Goal: Information Seeking & Learning: Learn about a topic

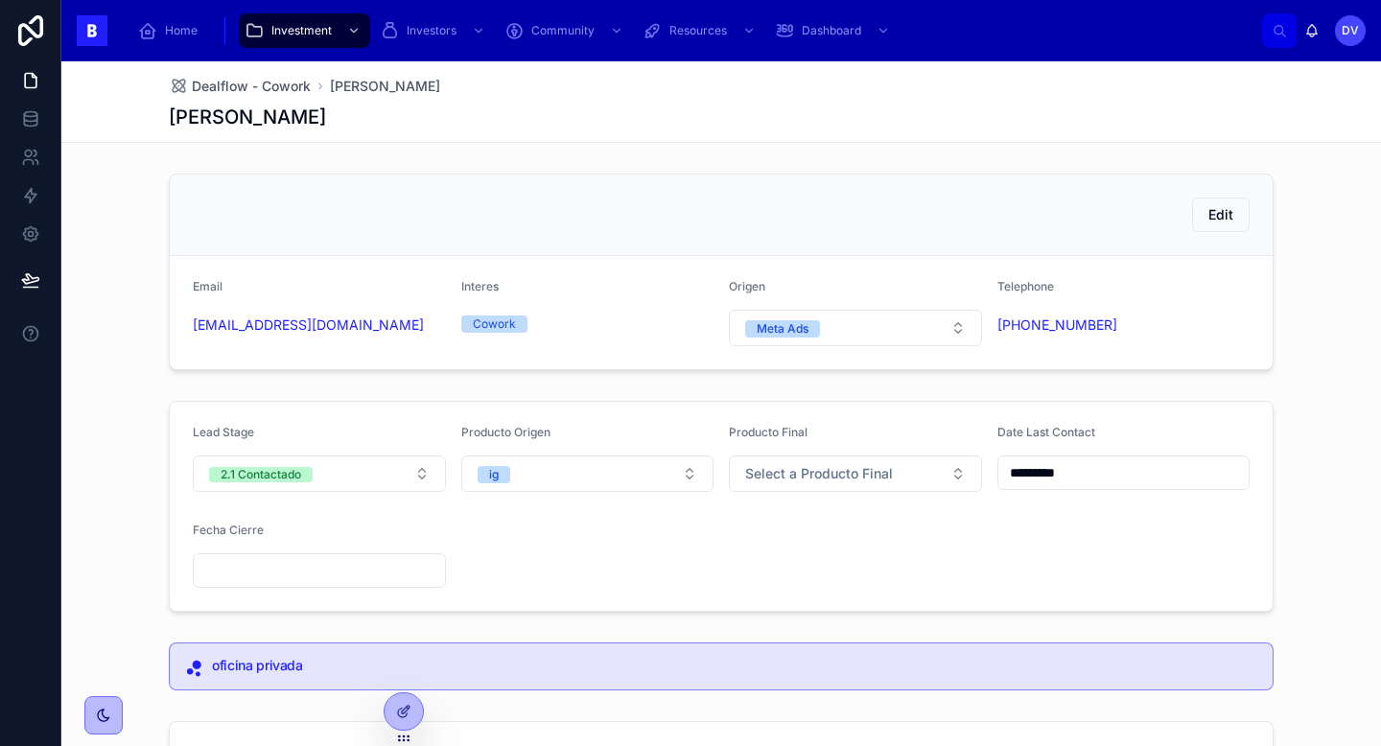
scroll to position [114, 0]
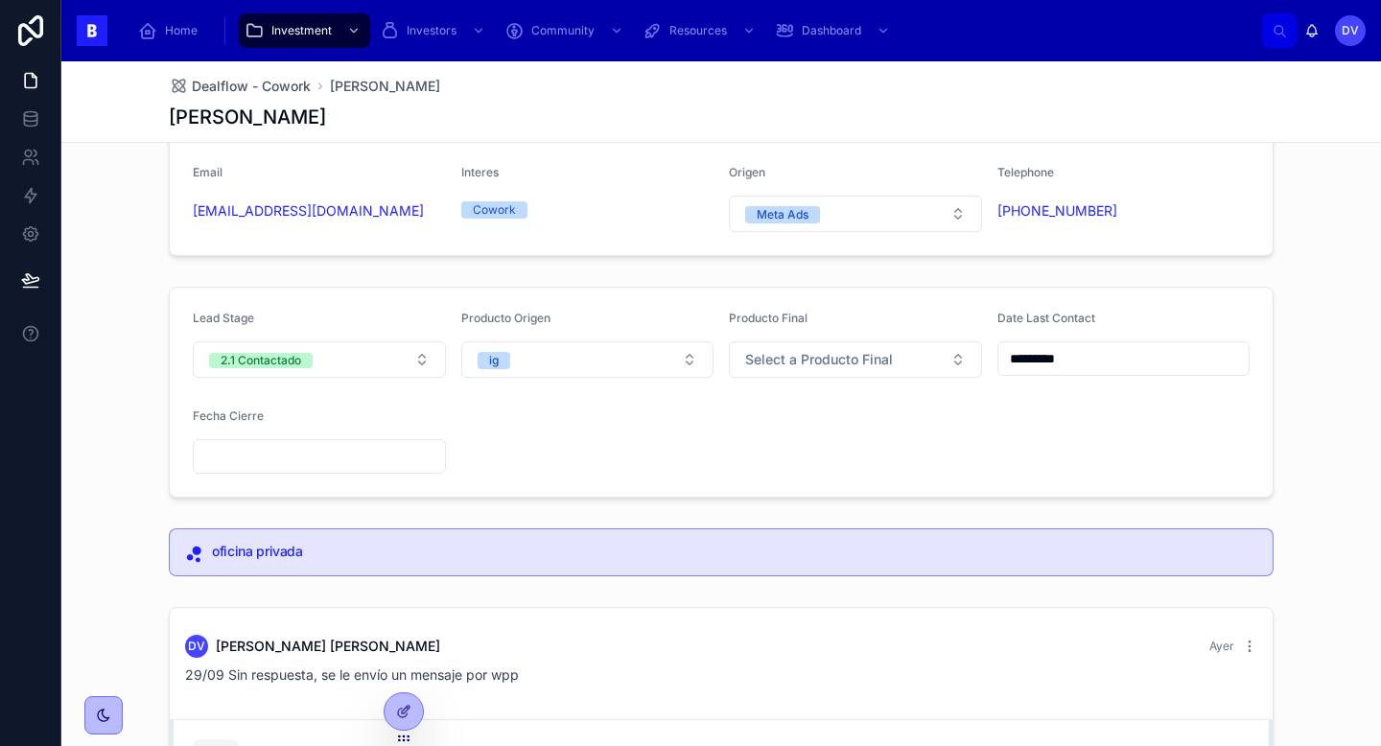
click at [287, 83] on span "Dealflow - Cowork" at bounding box center [251, 86] width 119 height 19
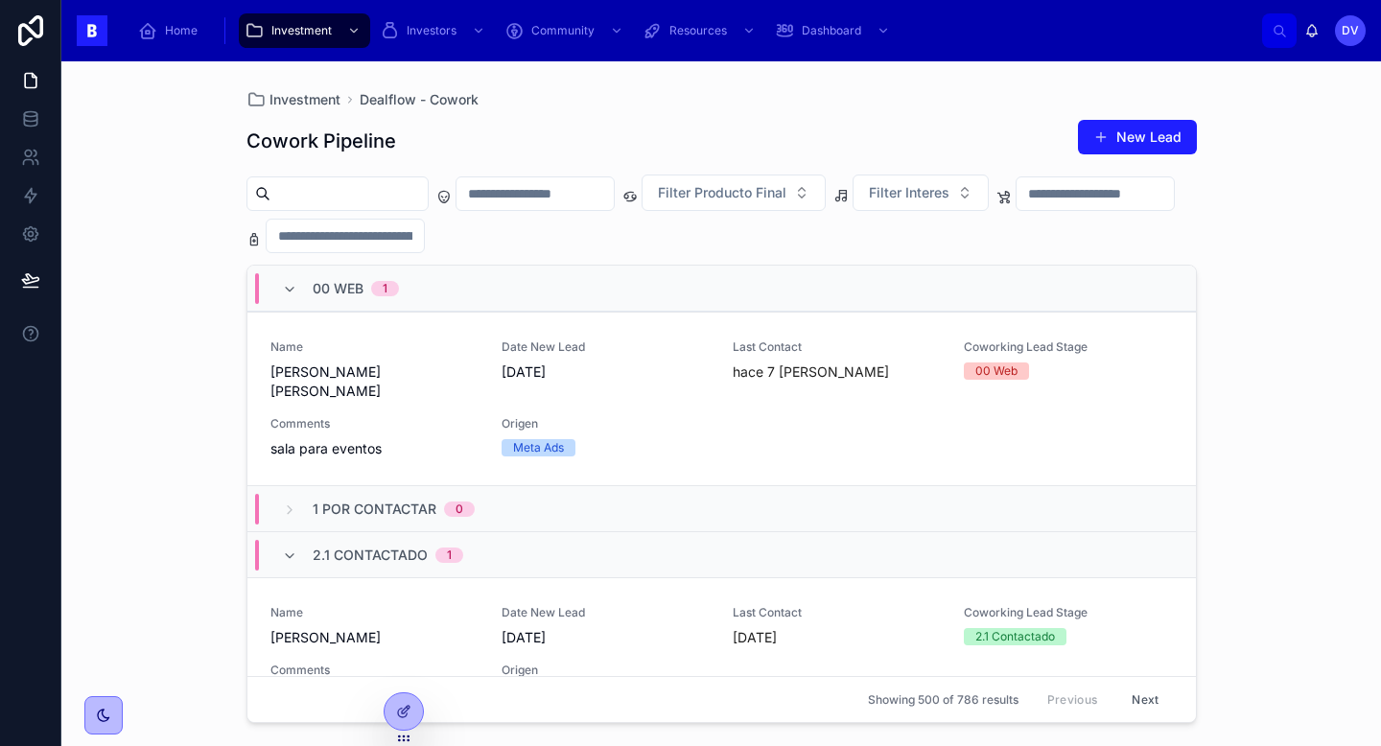
click at [442, 294] on div "00 Web 1" at bounding box center [721, 289] width 949 height 46
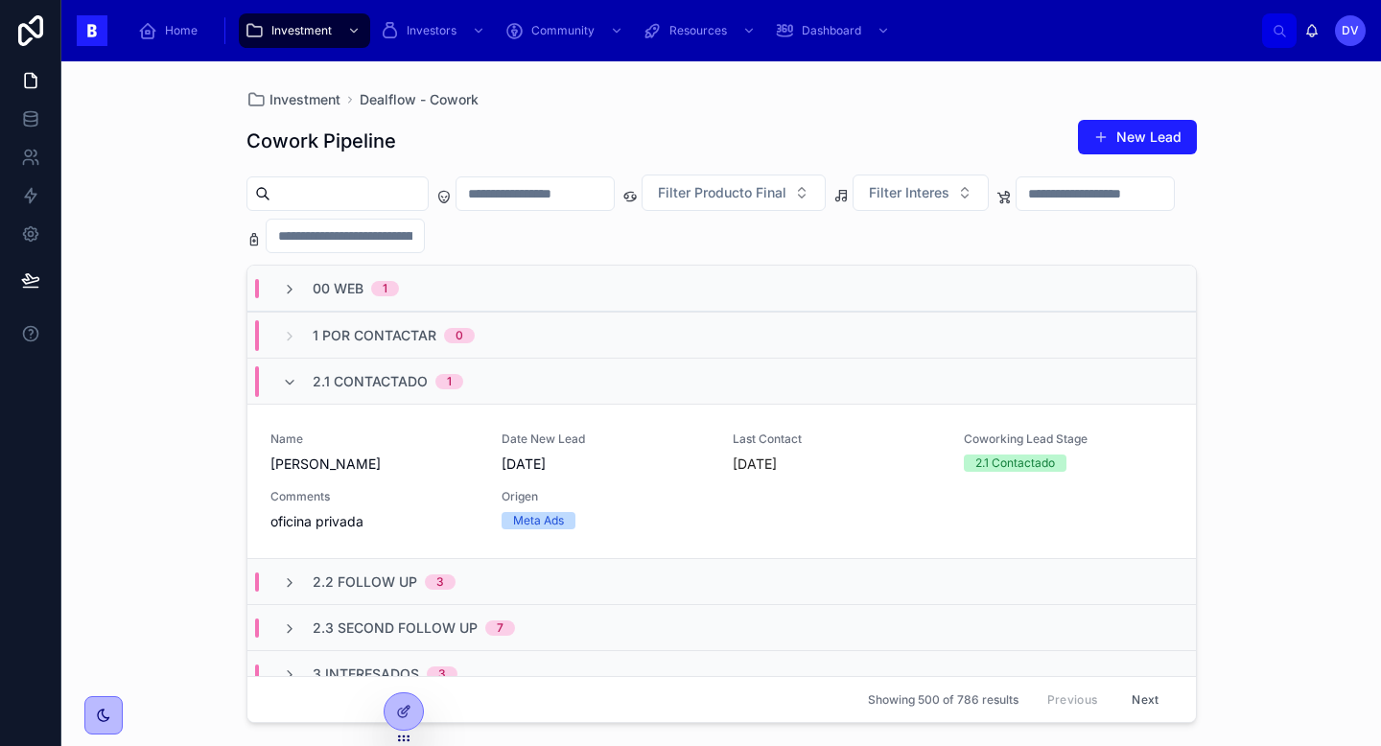
click at [451, 390] on div "2.1 Contactado 1" at bounding box center [388, 381] width 151 height 31
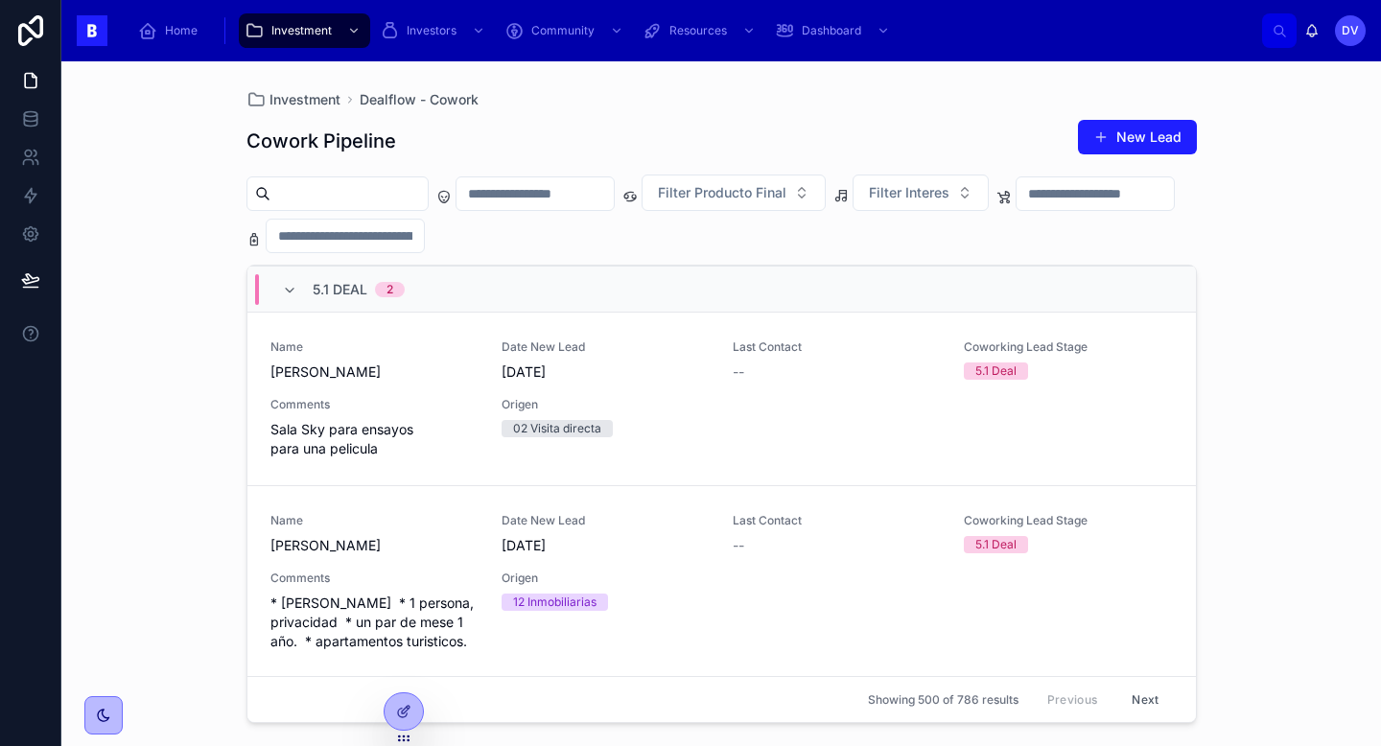
scroll to position [328, 0]
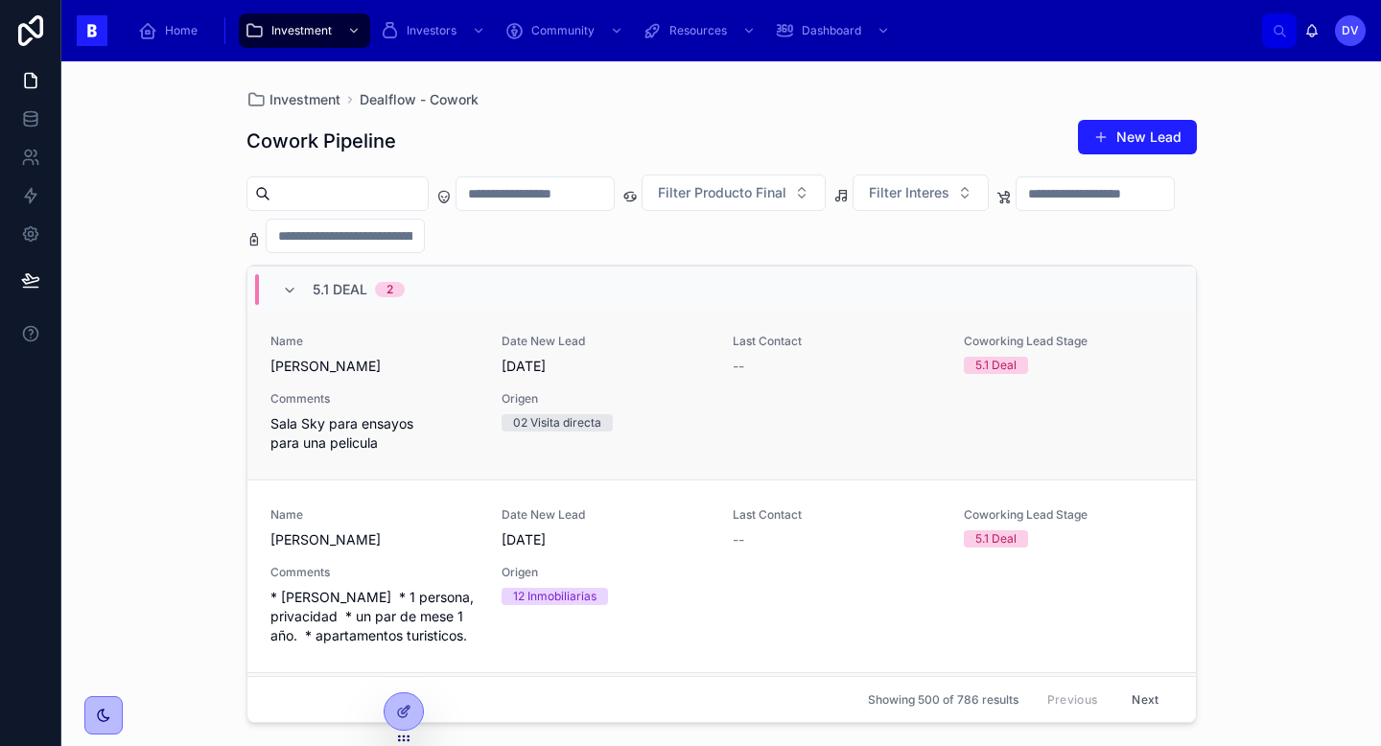
click at [459, 398] on span "Comments" at bounding box center [375, 398] width 208 height 15
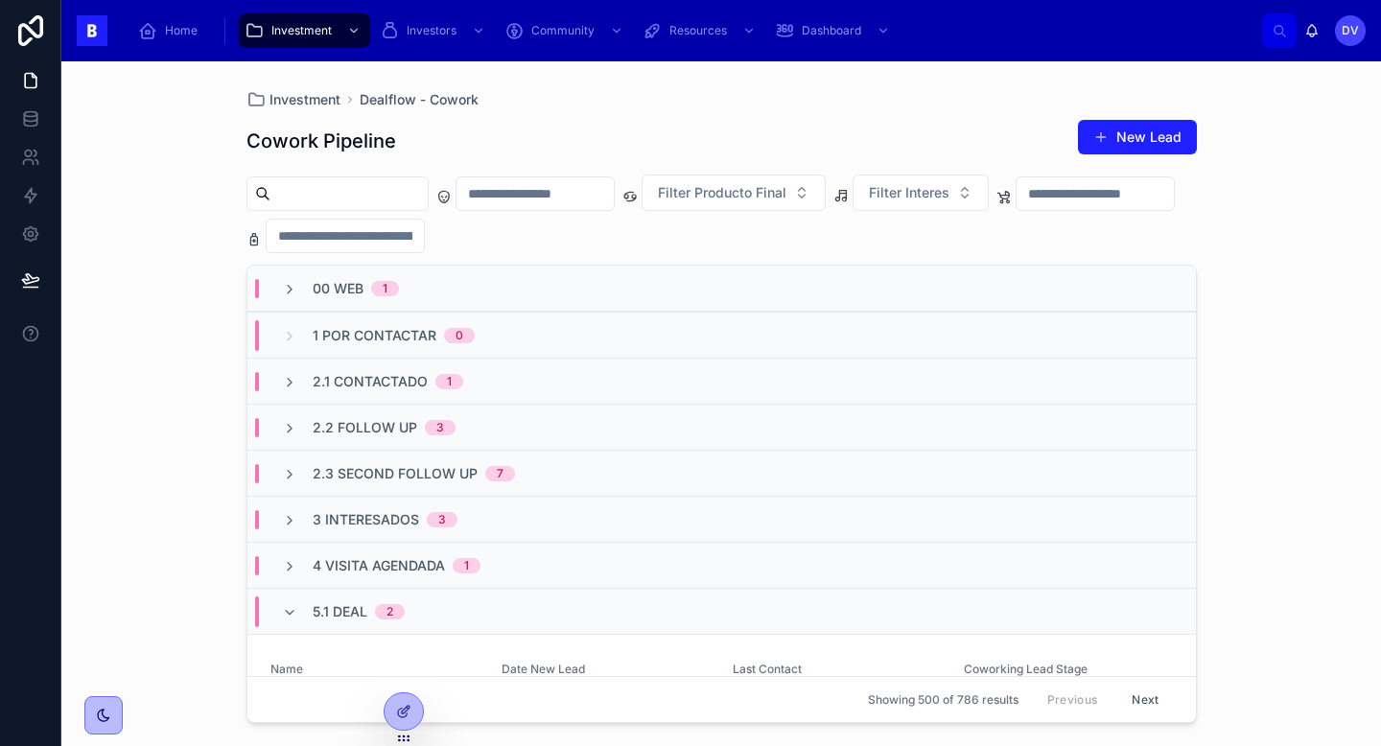
click at [379, 597] on div "5.1 Deal 2" at bounding box center [359, 612] width 92 height 31
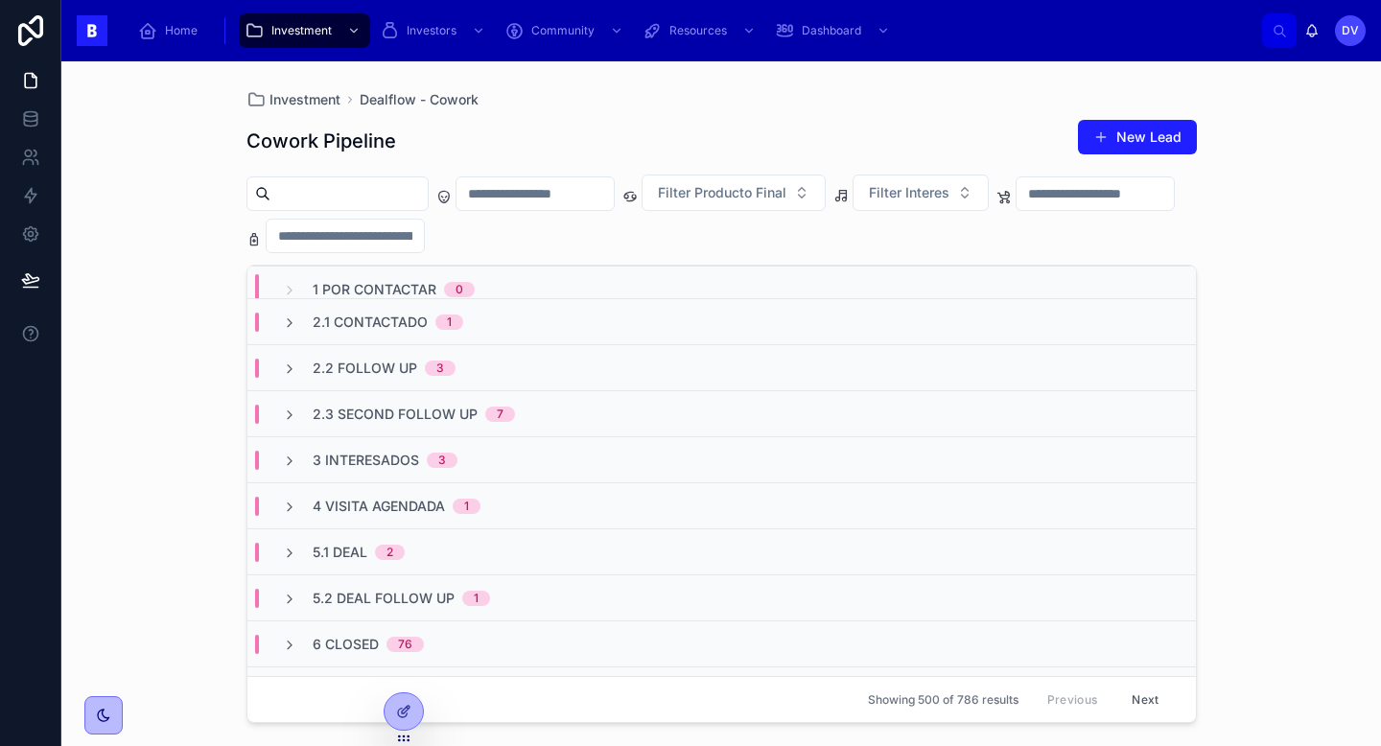
scroll to position [57, 0]
click at [551, 190] on input "text" at bounding box center [535, 193] width 157 height 27
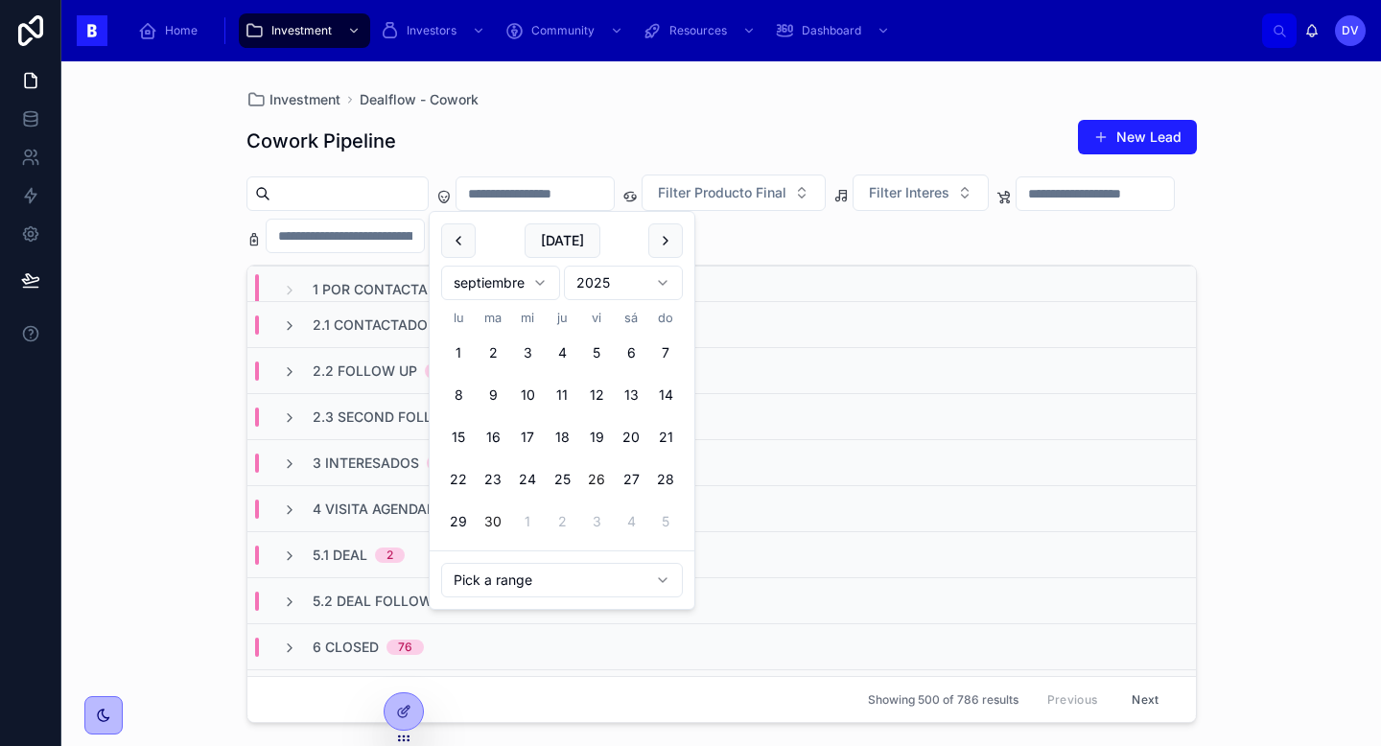
click at [605, 481] on button "26" at bounding box center [596, 479] width 35 height 35
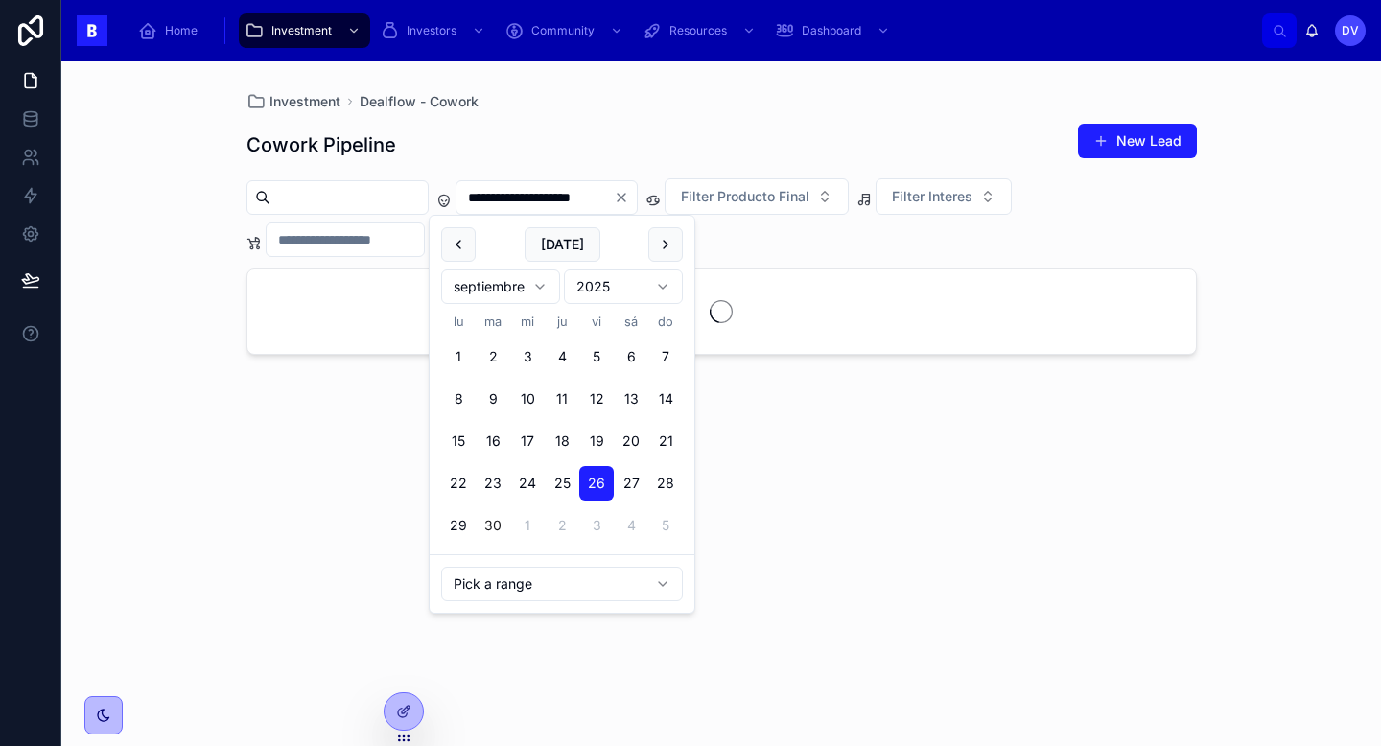
click at [662, 486] on button "28" at bounding box center [665, 483] width 35 height 35
type input "**********"
click at [717, 152] on div "Cowork Pipeline New Lead" at bounding box center [722, 145] width 951 height 44
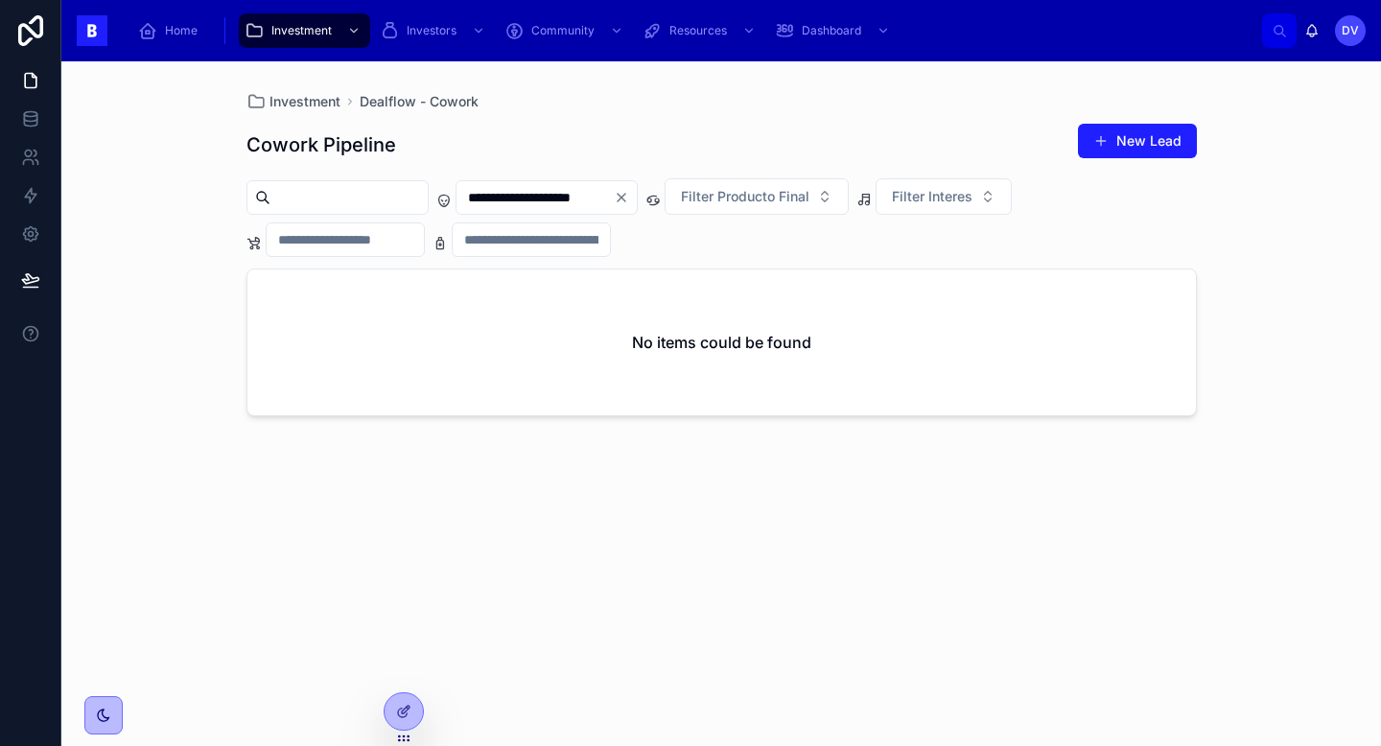
click at [629, 199] on icon "Clear" at bounding box center [621, 197] width 15 height 15
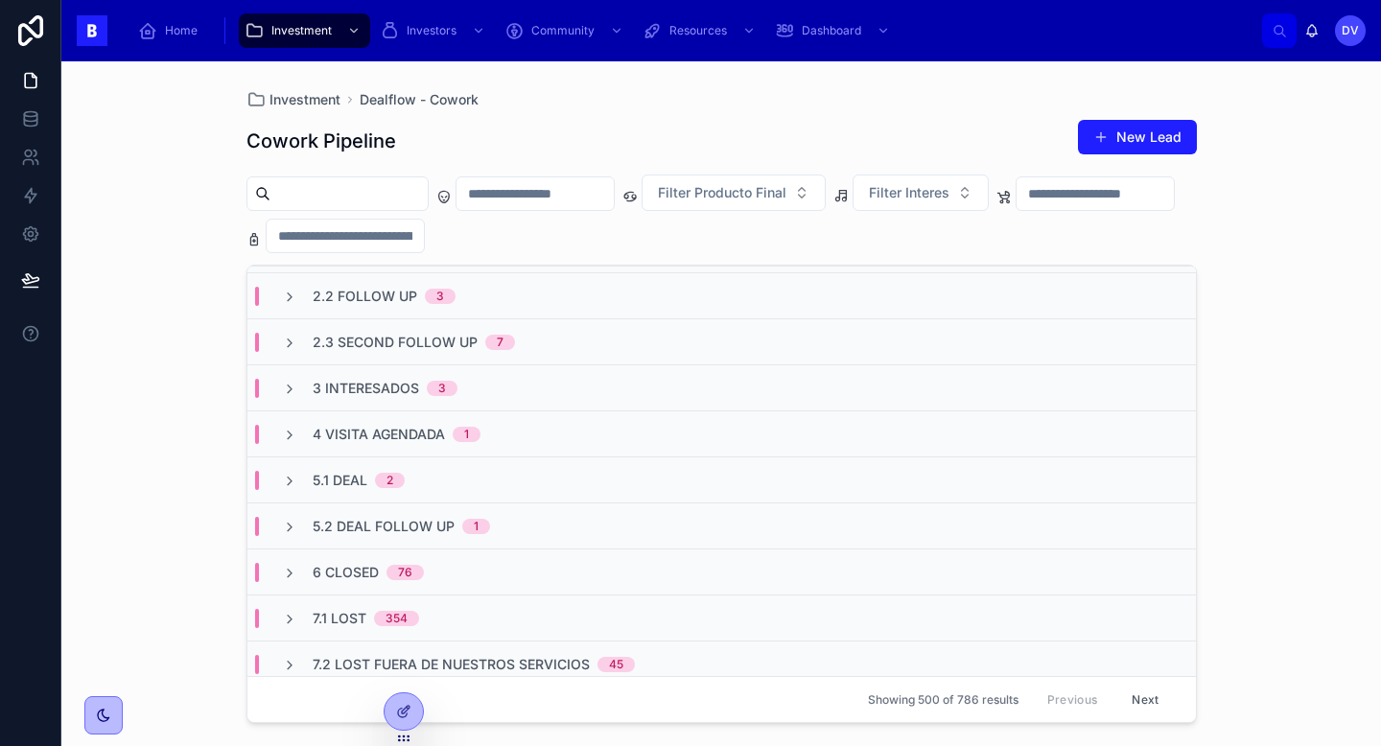
scroll to position [135, 0]
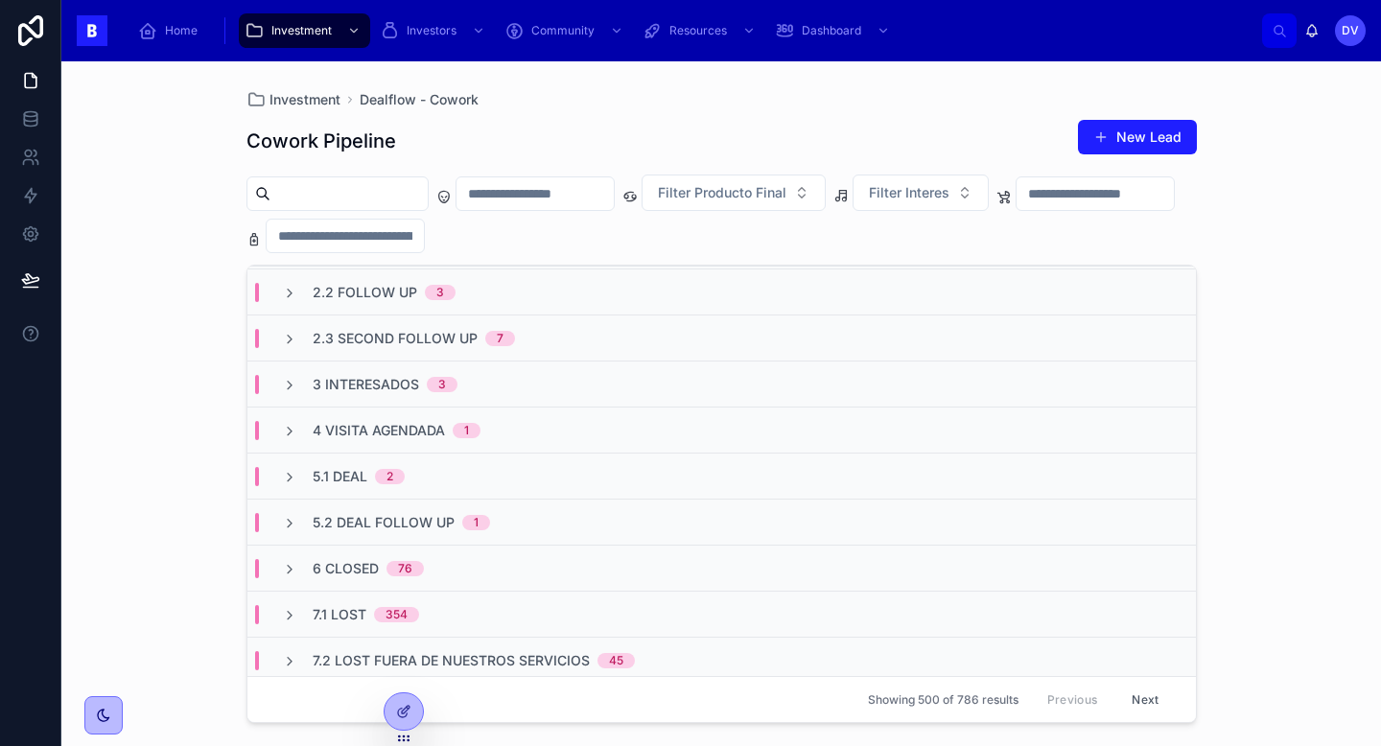
click at [574, 388] on div "3 Interesados 3" at bounding box center [721, 384] width 949 height 46
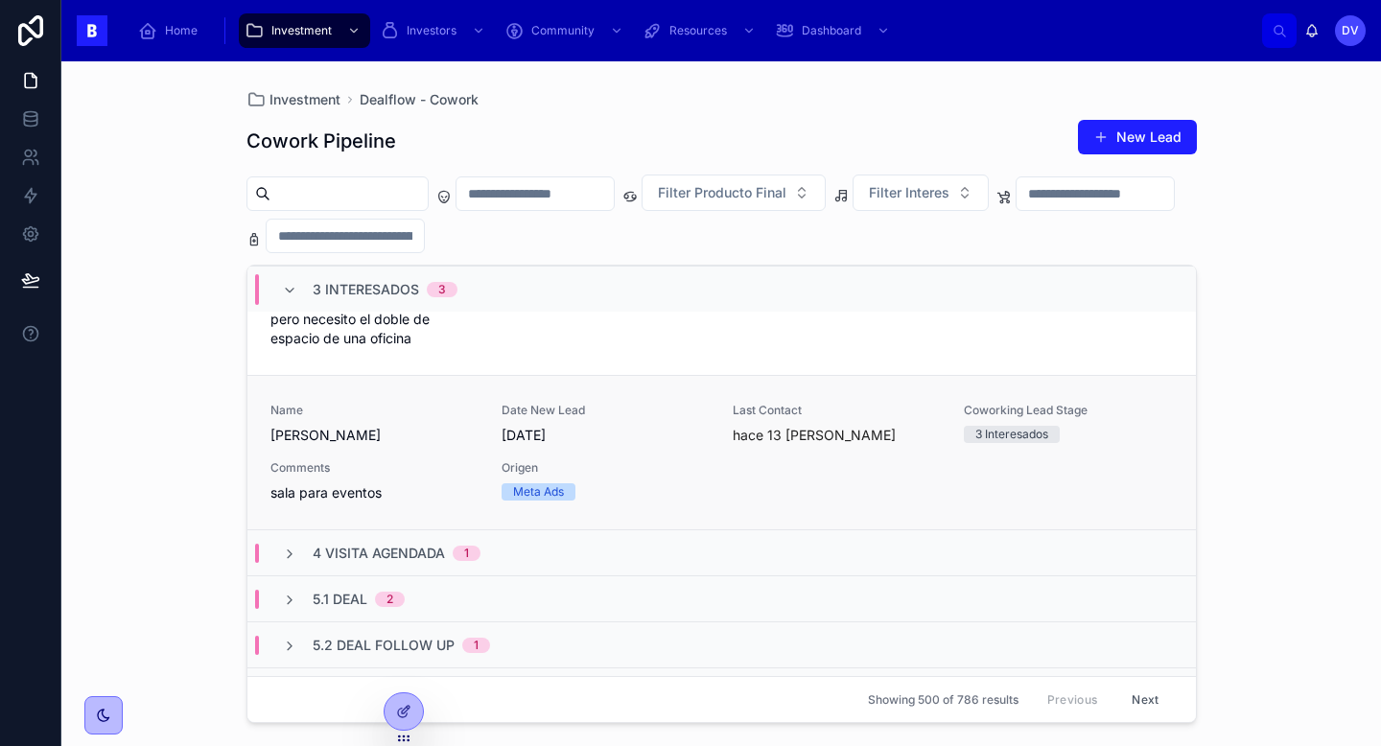
scroll to position [728, 0]
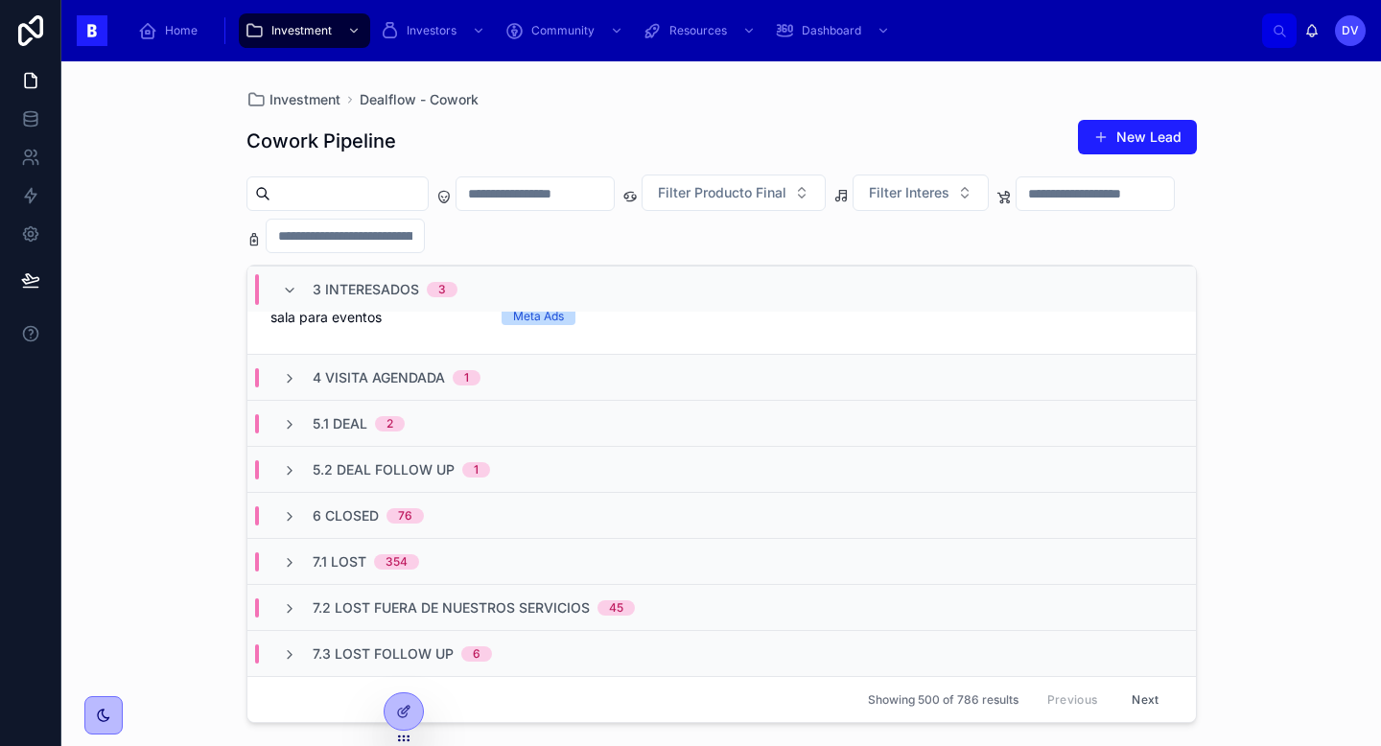
click at [577, 417] on div "5.1 Deal 2" at bounding box center [721, 423] width 949 height 46
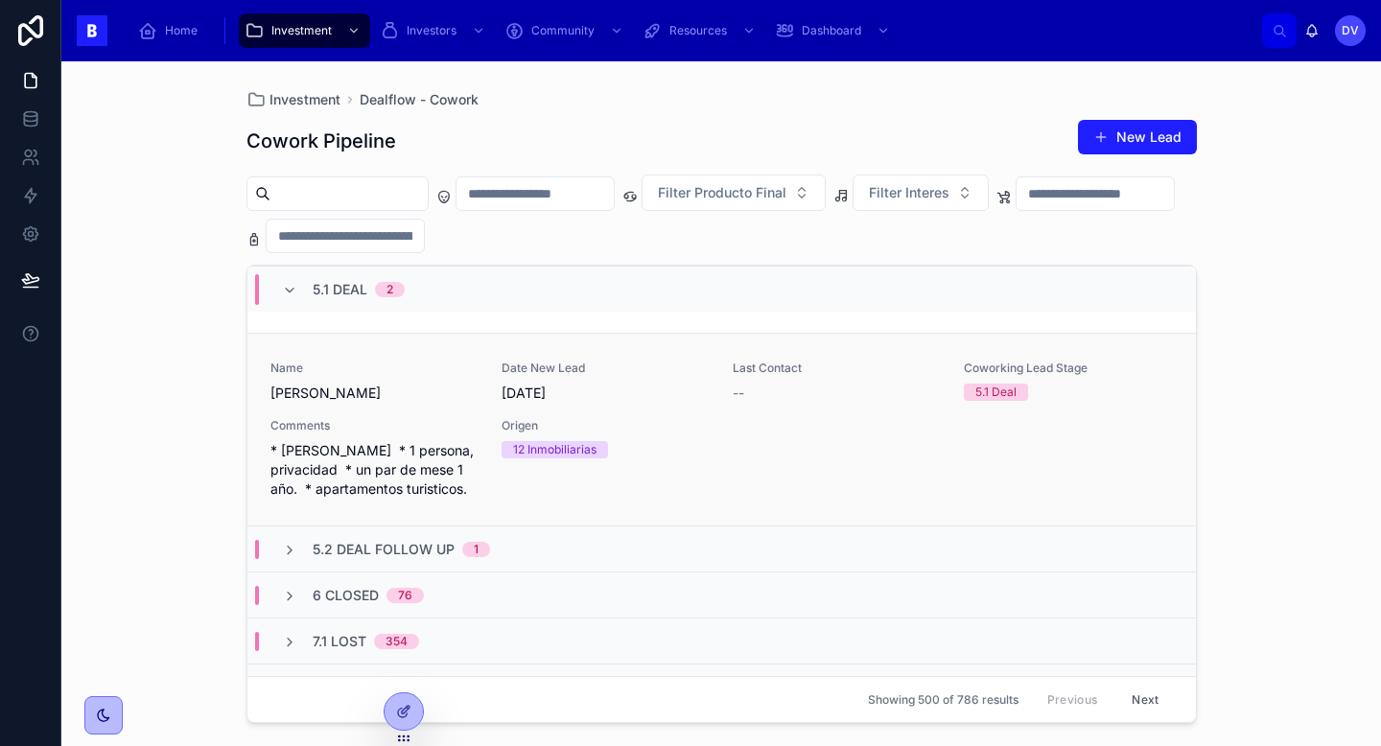
scroll to position [1022, 0]
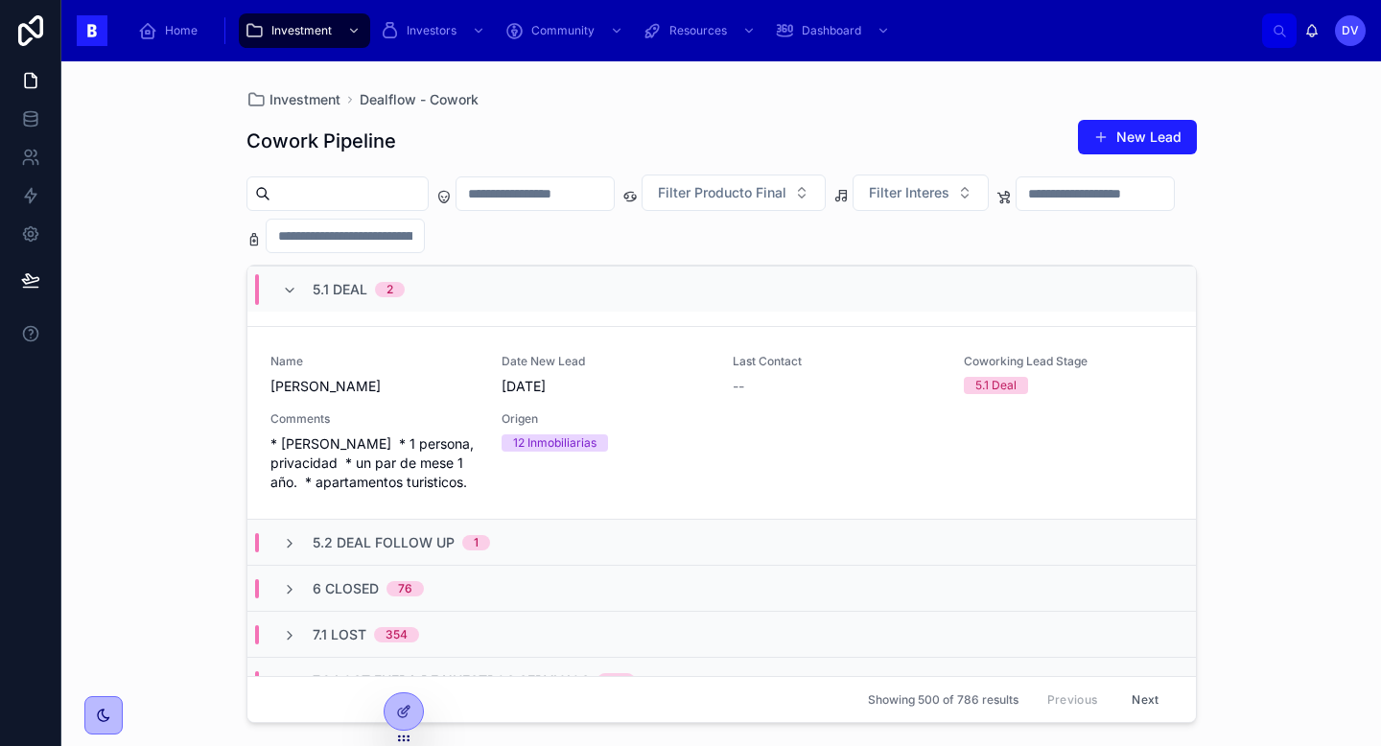
click at [593, 550] on div "5.2 Deal Follow Up 1" at bounding box center [721, 542] width 949 height 46
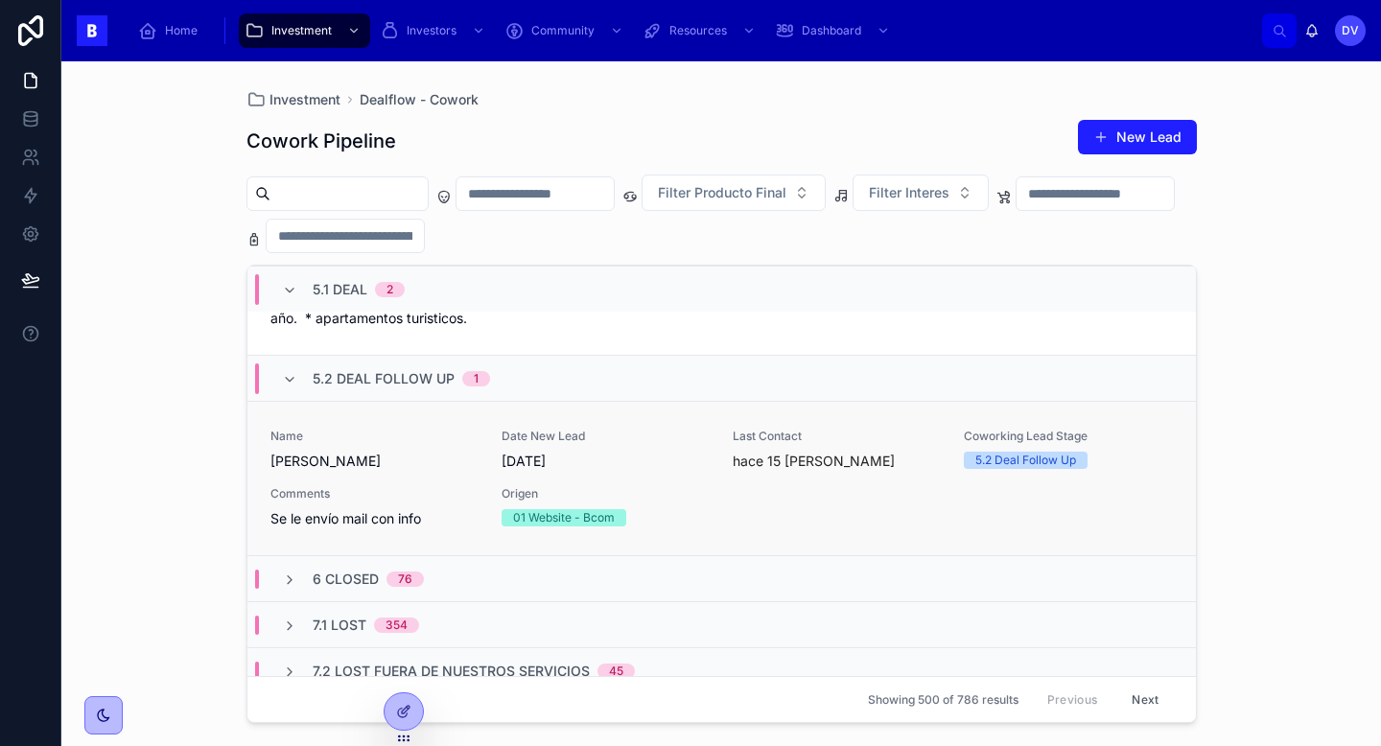
scroll to position [1201, 0]
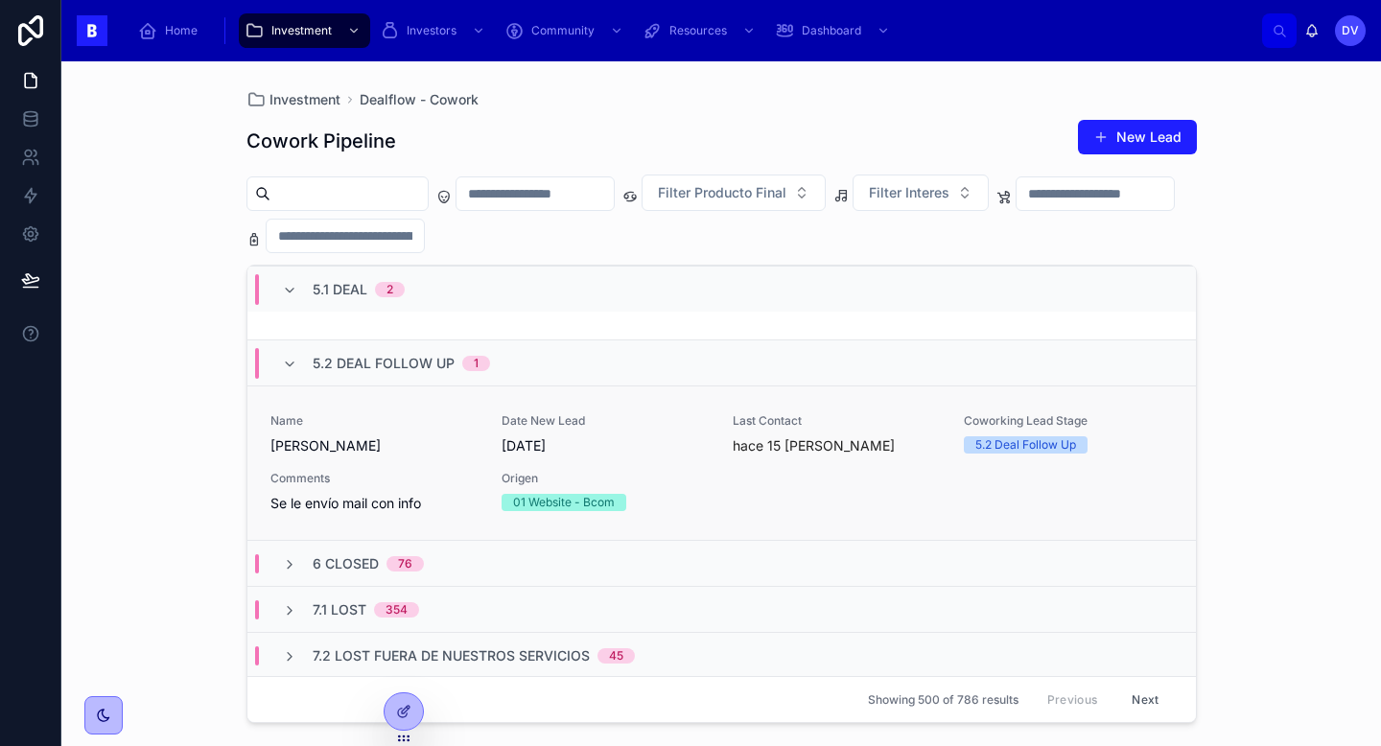
click at [449, 471] on span "Comments" at bounding box center [375, 478] width 208 height 15
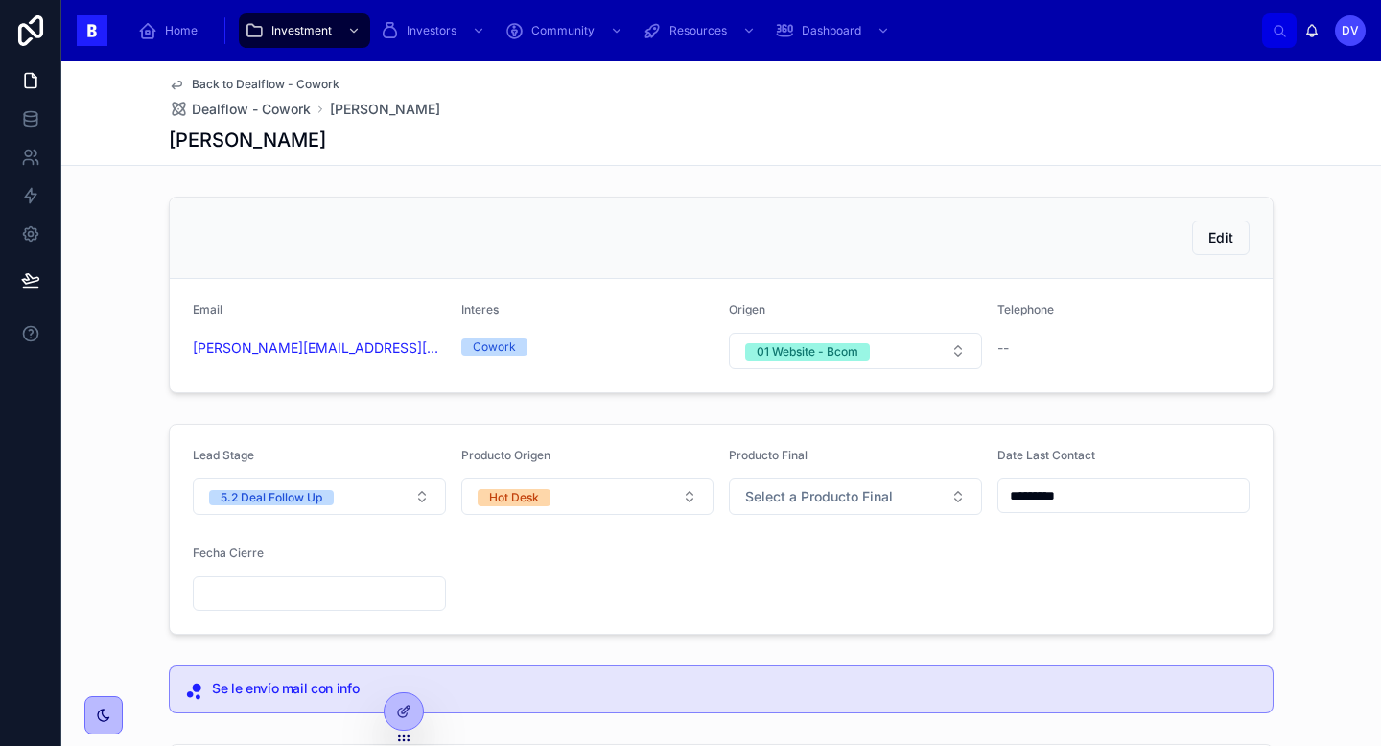
scroll to position [435, 0]
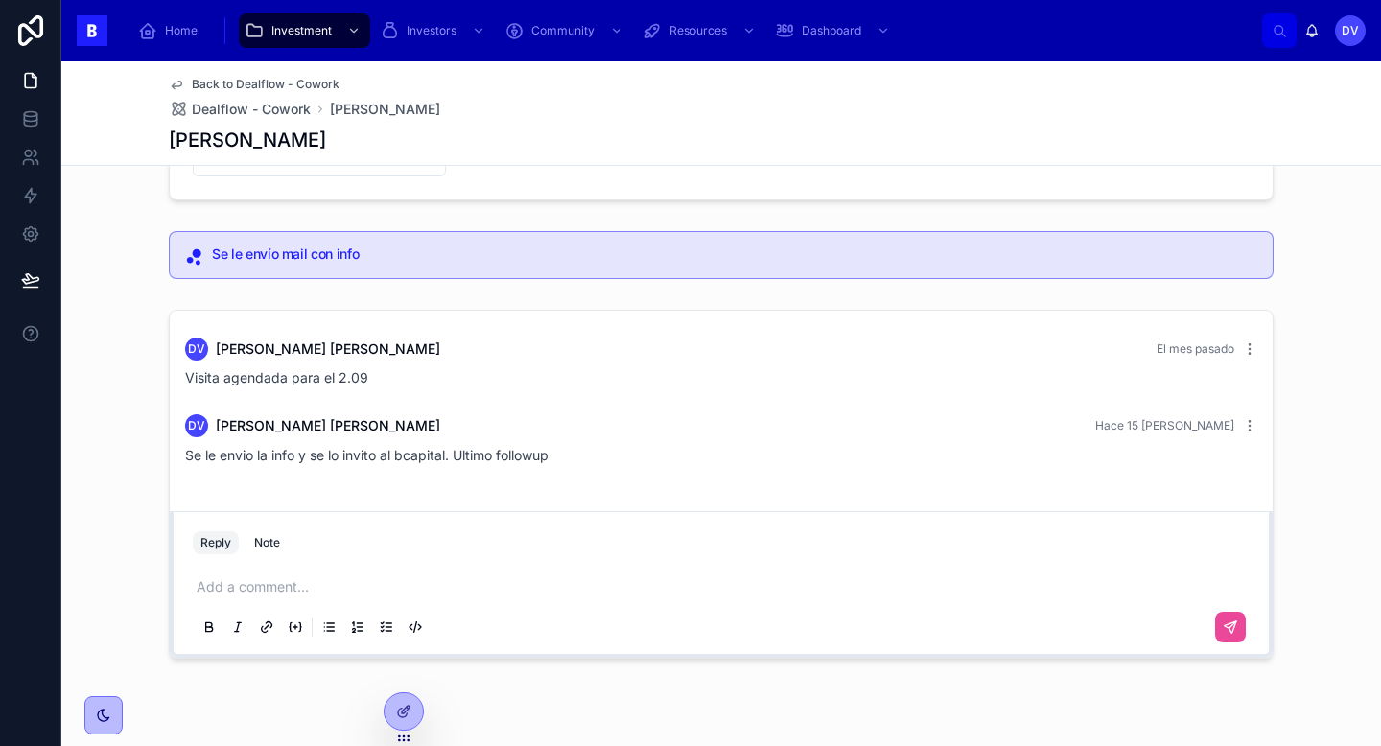
click at [264, 591] on p at bounding box center [725, 586] width 1057 height 19
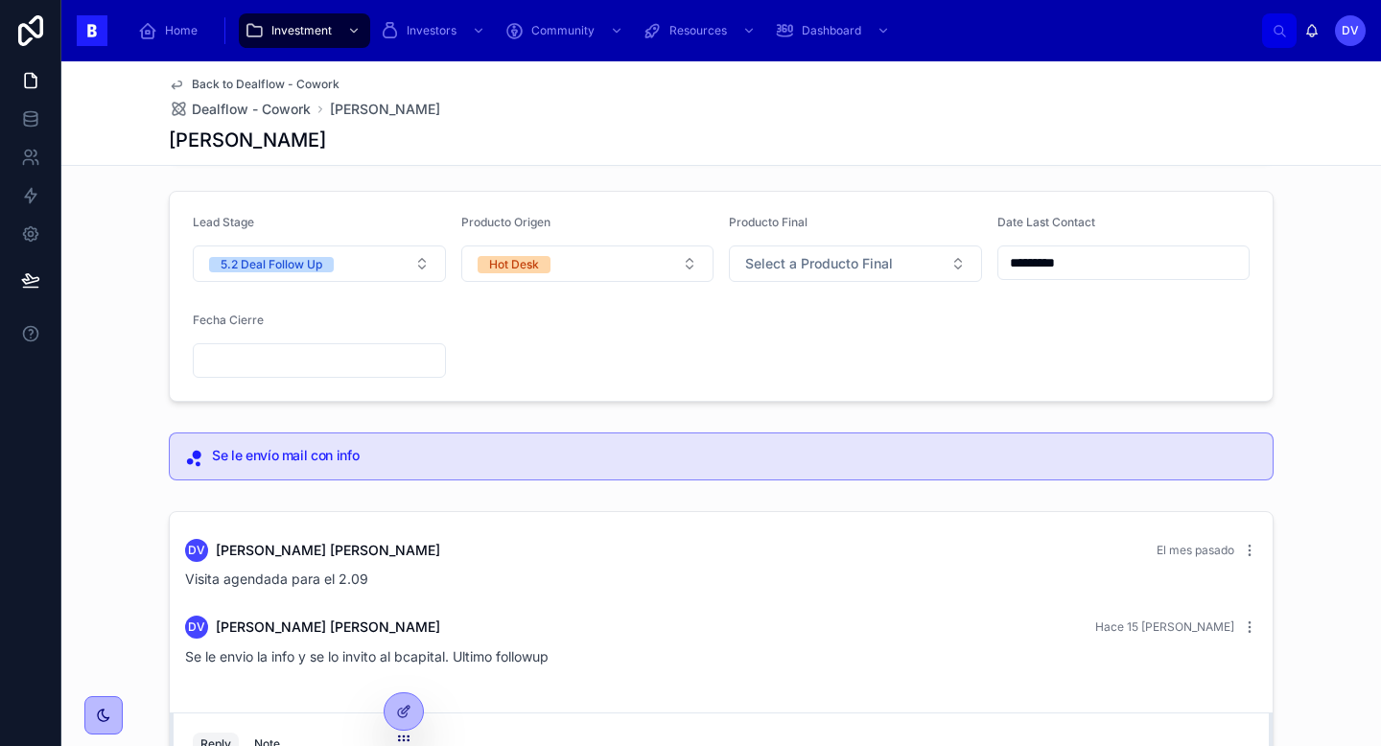
scroll to position [234, 0]
click at [1129, 271] on input "*********" at bounding box center [1124, 261] width 251 height 27
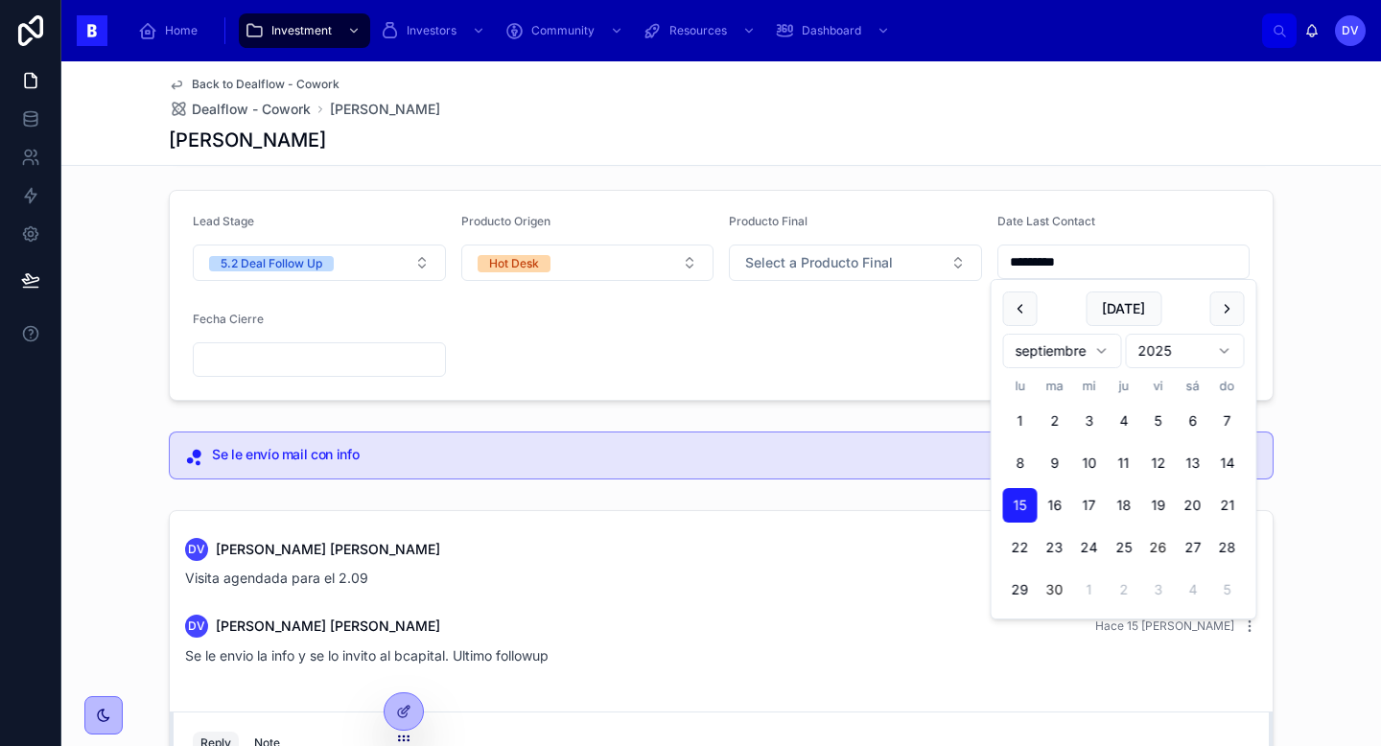
click at [1162, 547] on button "26" at bounding box center [1159, 547] width 35 height 35
type input "*********"
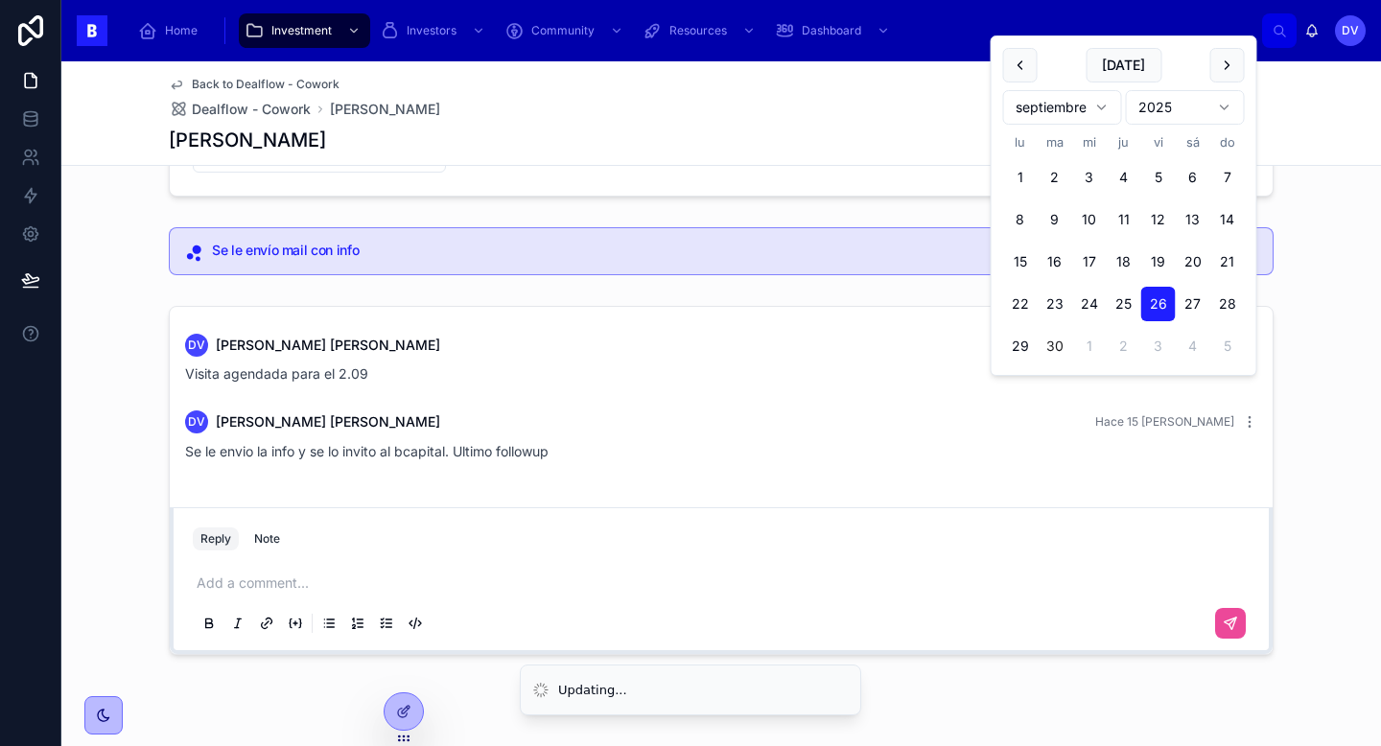
scroll to position [478, 0]
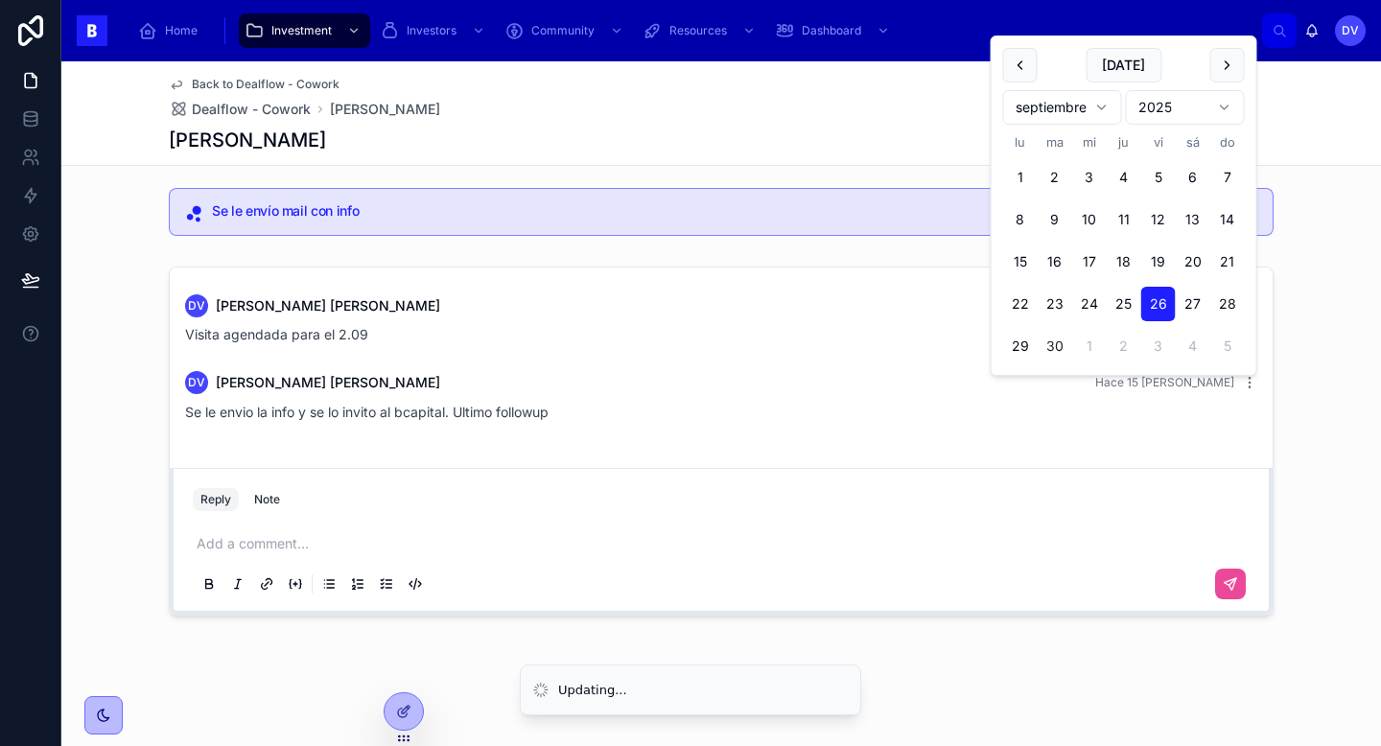
click at [232, 538] on p at bounding box center [725, 543] width 1057 height 19
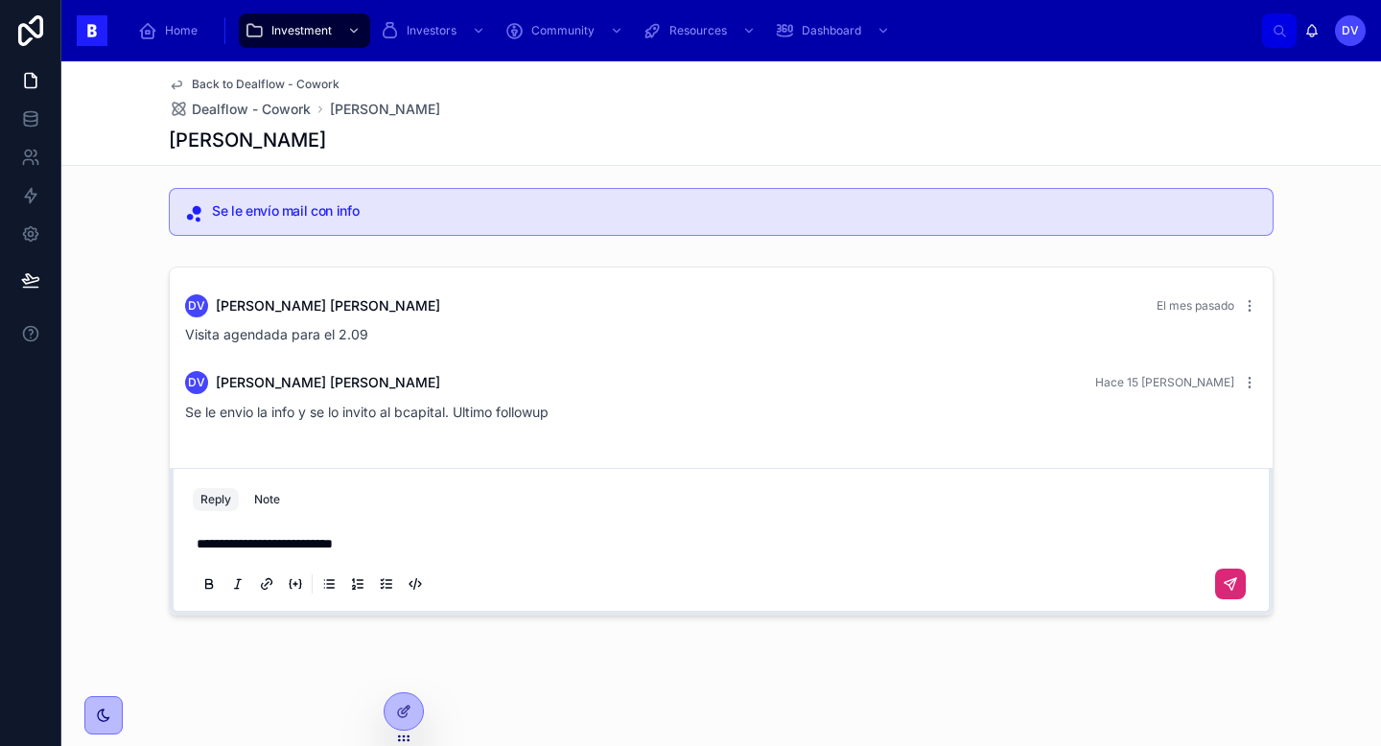
click at [1228, 578] on icon at bounding box center [1230, 584] width 15 height 15
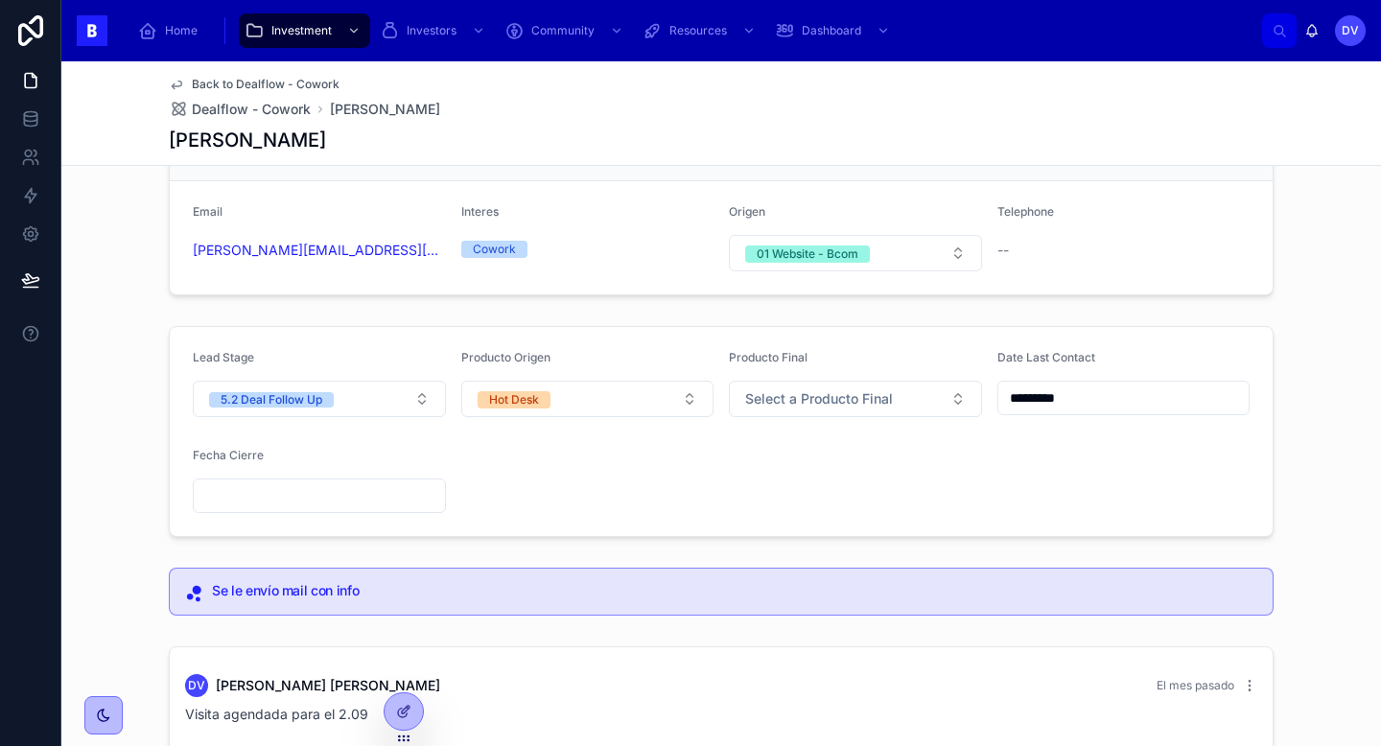
scroll to position [0, 0]
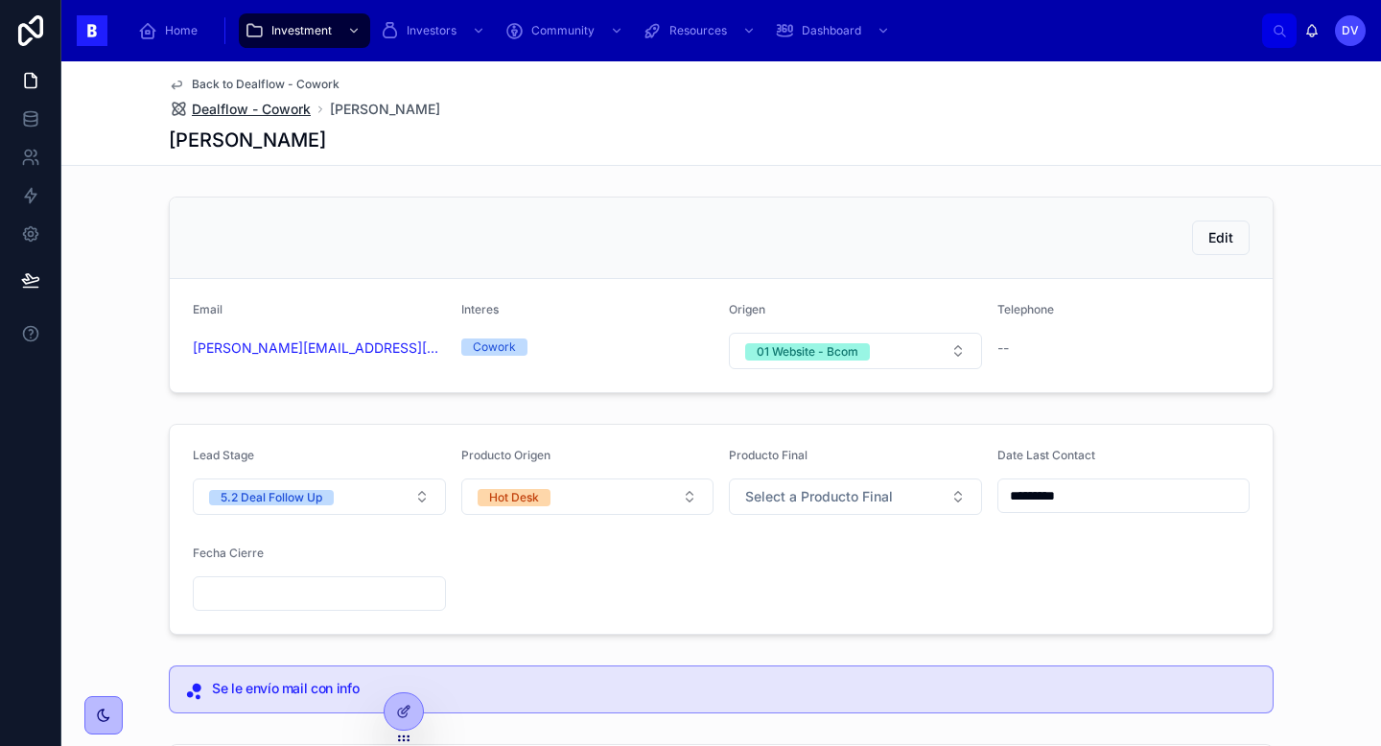
click at [294, 109] on span "Dealflow - Cowork" at bounding box center [251, 109] width 119 height 19
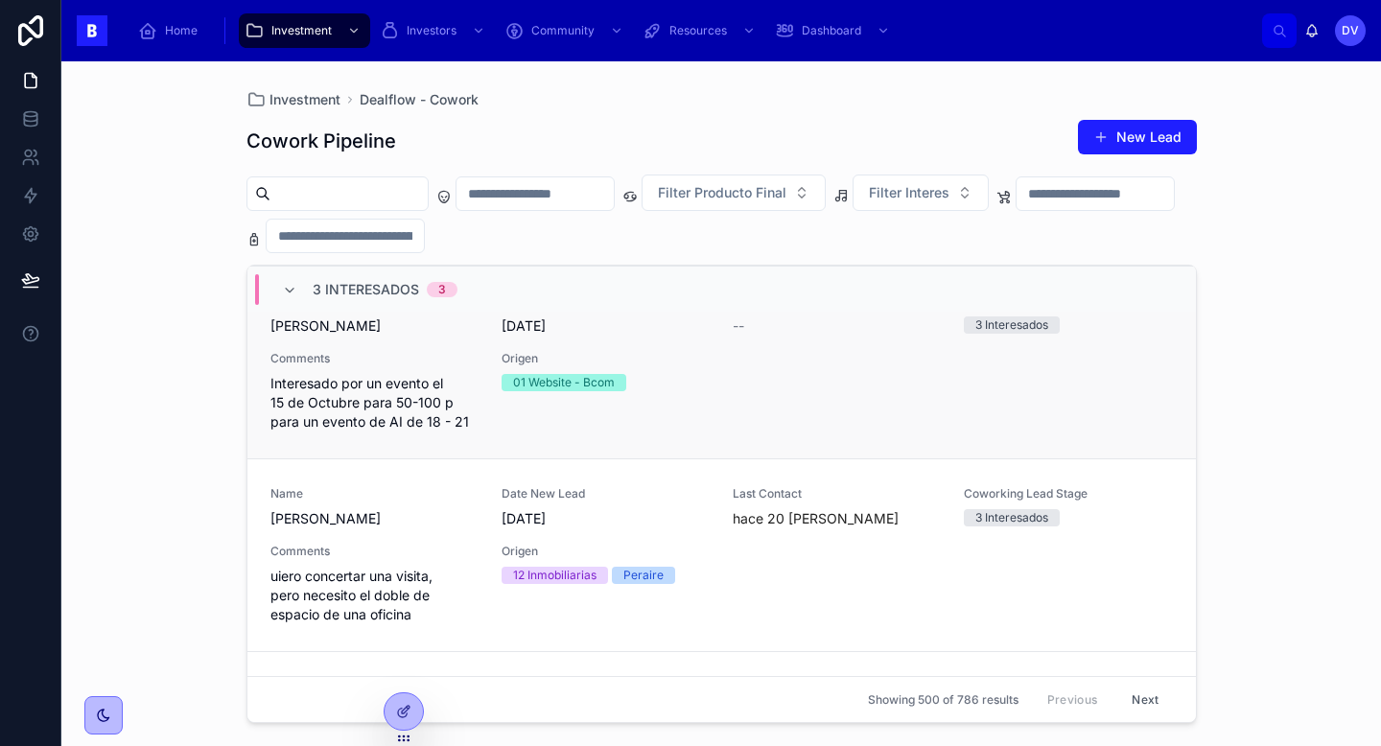
scroll to position [278, 0]
click at [442, 387] on span "Interesado por un evento el 15 de Octubre para 50-100 p para un evento de AI de…" at bounding box center [375, 401] width 208 height 58
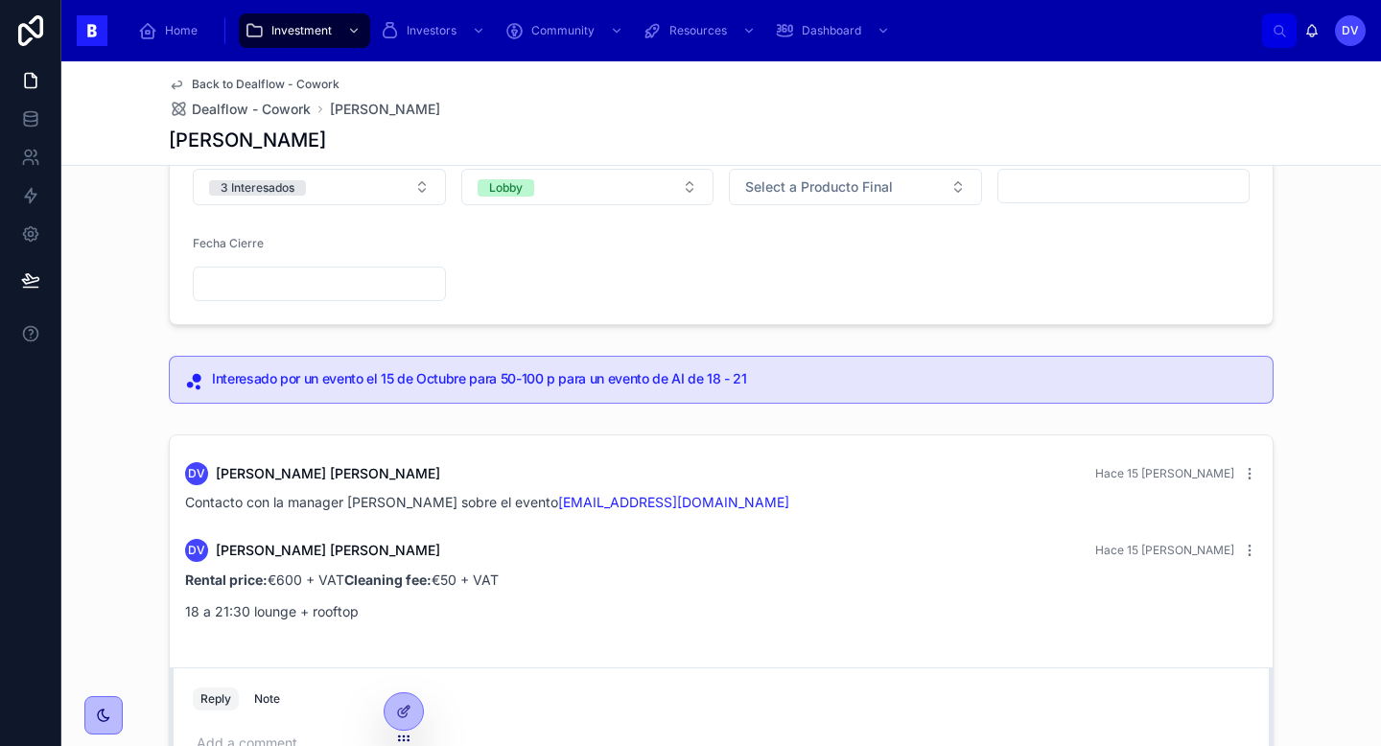
scroll to position [312, 0]
